Goal: Navigation & Orientation: Find specific page/section

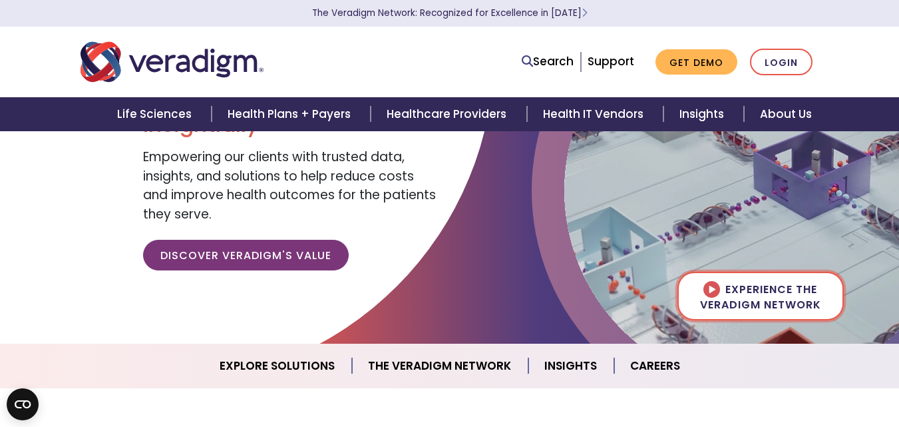
scroll to position [107, 0]
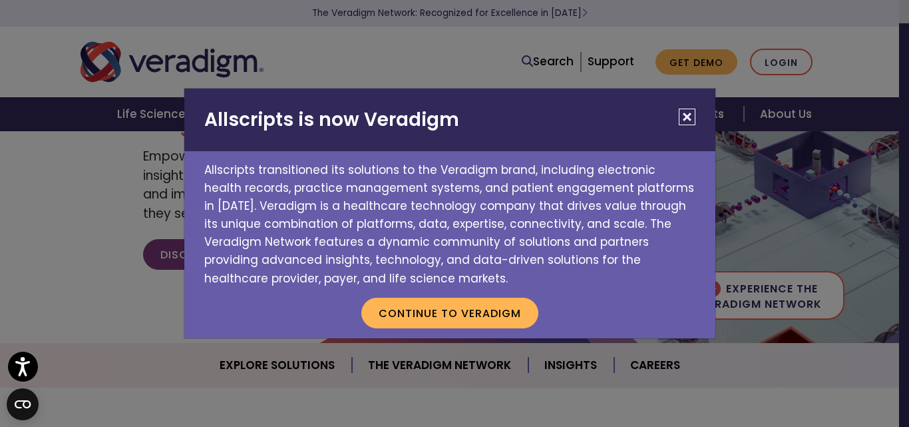
click at [684, 114] on button "Close" at bounding box center [687, 116] width 17 height 17
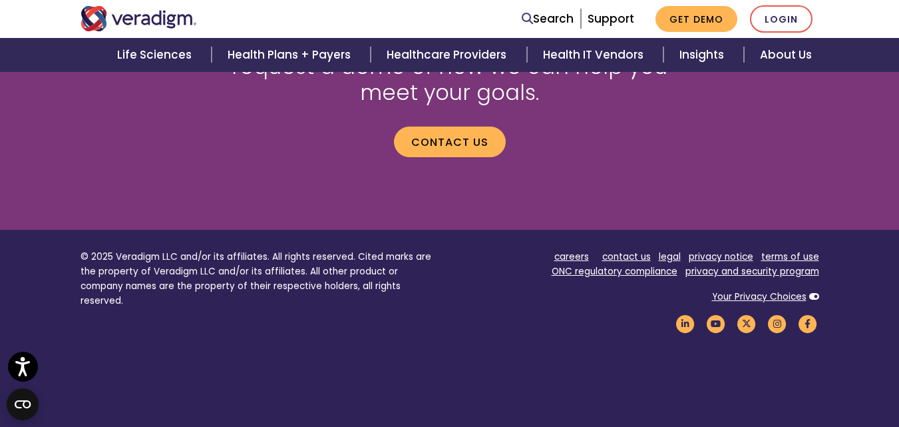
scroll to position [1903, 0]
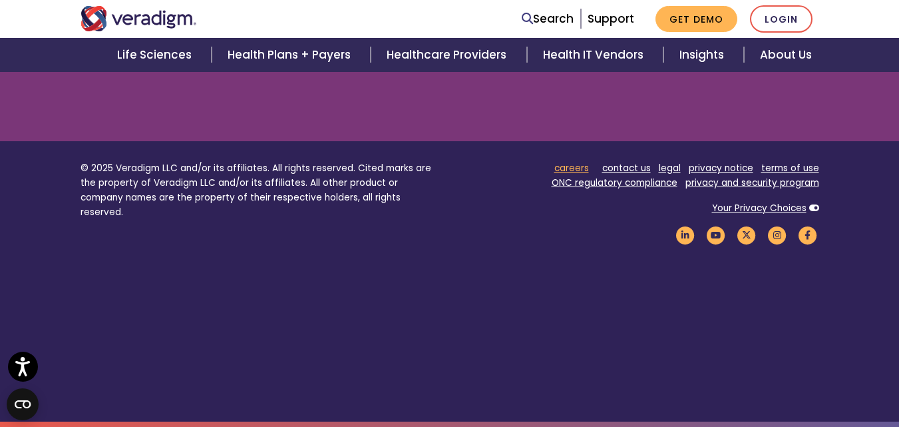
click at [570, 164] on link "careers" at bounding box center [571, 168] width 35 height 13
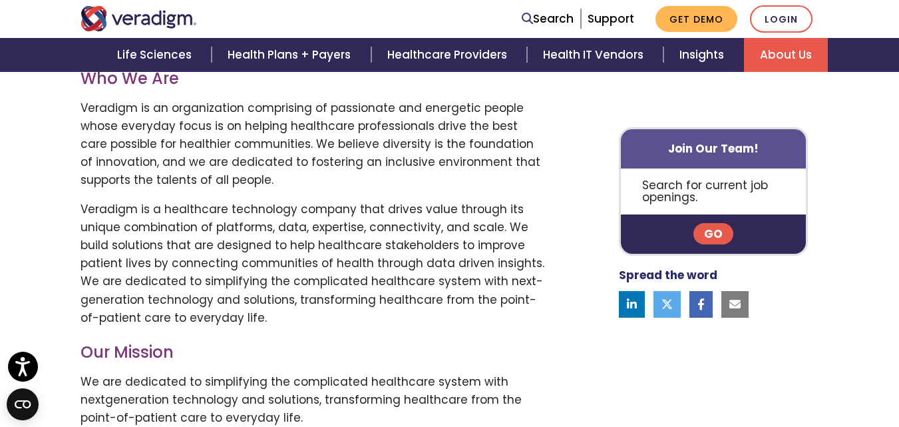
scroll to position [651, 0]
click at [725, 238] on link "Go" at bounding box center [713, 234] width 40 height 21
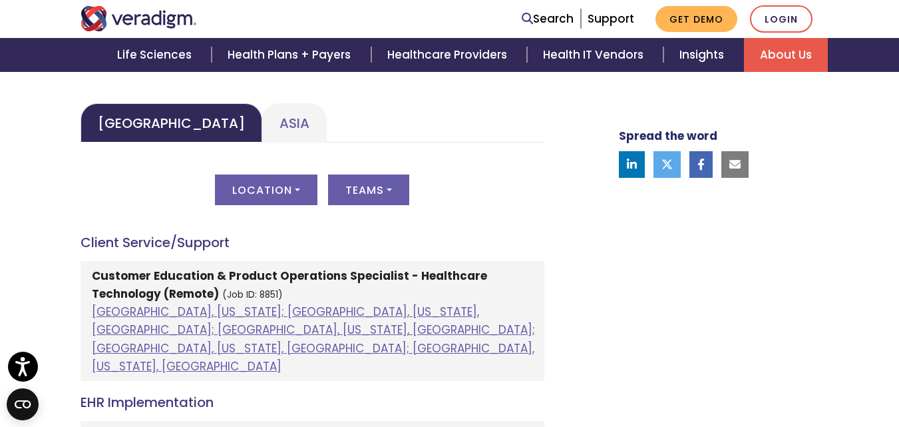
scroll to position [654, 0]
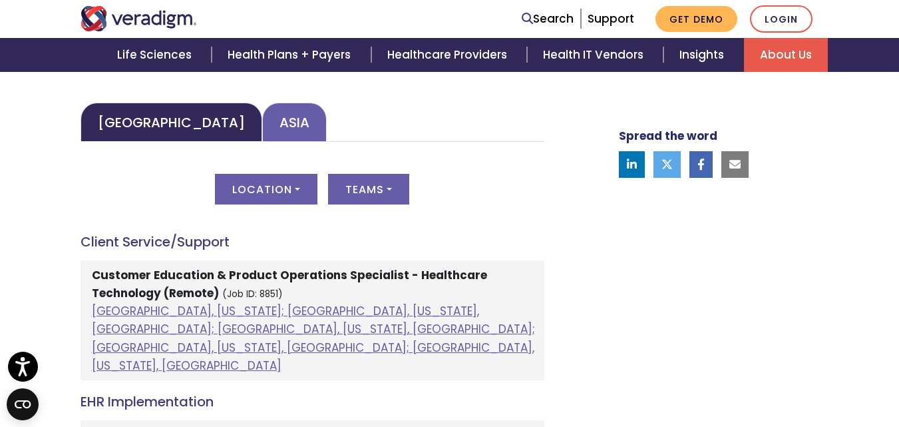
click at [262, 128] on link "Asia" at bounding box center [294, 121] width 65 height 39
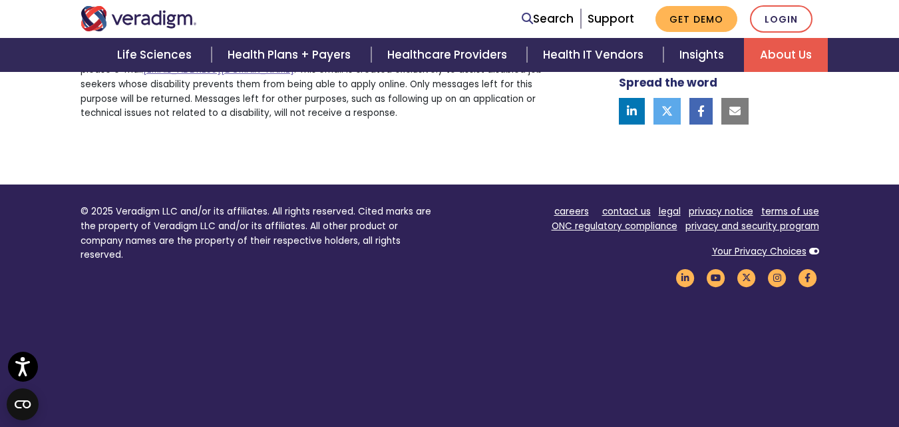
scroll to position [2871, 0]
